Goal: Task Accomplishment & Management: Use online tool/utility

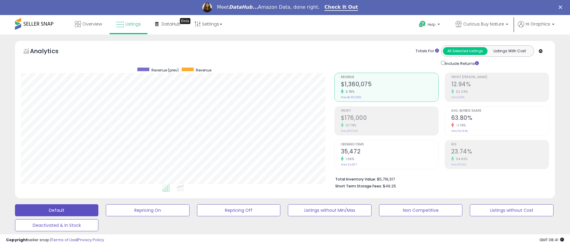
scroll to position [123, 313]
click at [485, 24] on span "Curious Buy Nature" at bounding box center [483, 24] width 41 height 6
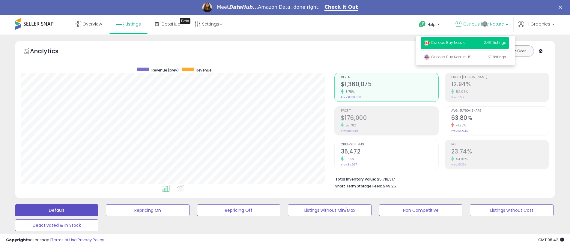
click at [466, 43] on p "Curious Buy Nature 2,491 listings" at bounding box center [465, 43] width 88 height 12
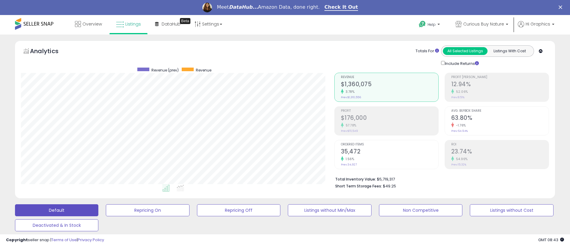
scroll to position [148, 0]
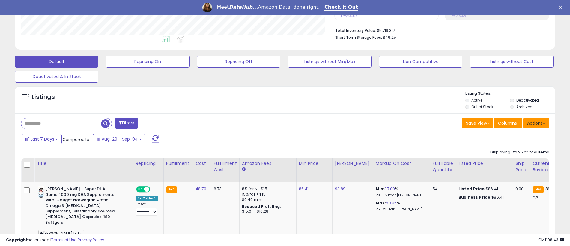
click at [536, 123] on button "Actions" at bounding box center [536, 123] width 26 height 10
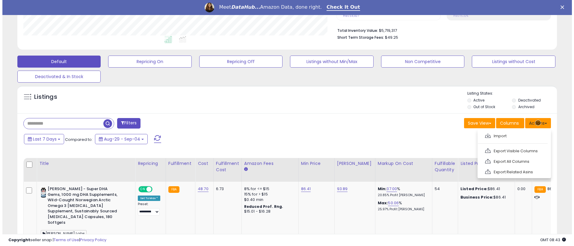
scroll to position [161, 0]
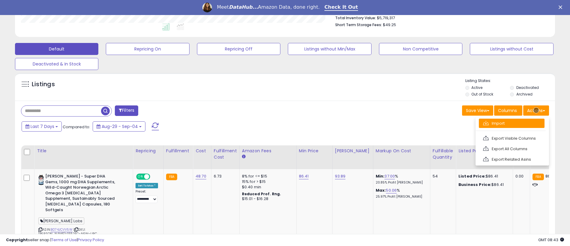
click at [512, 123] on link "Import" at bounding box center [512, 122] width 66 height 9
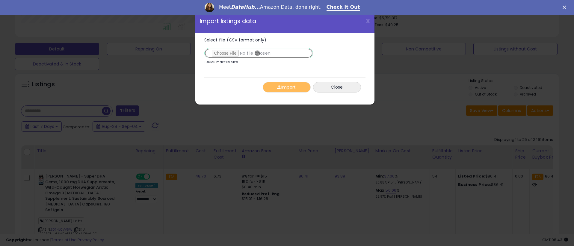
click at [258, 53] on input "Select file (CSV format only)" at bounding box center [258, 53] width 109 height 10
type input "**********"
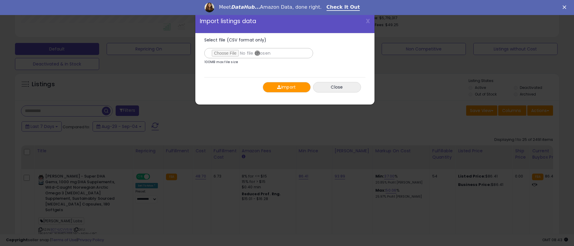
click at [287, 87] on button "Import" at bounding box center [287, 87] width 48 height 10
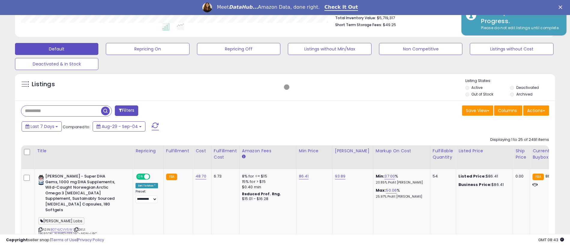
scroll to position [299706, 299515]
